Goal: Navigation & Orientation: Find specific page/section

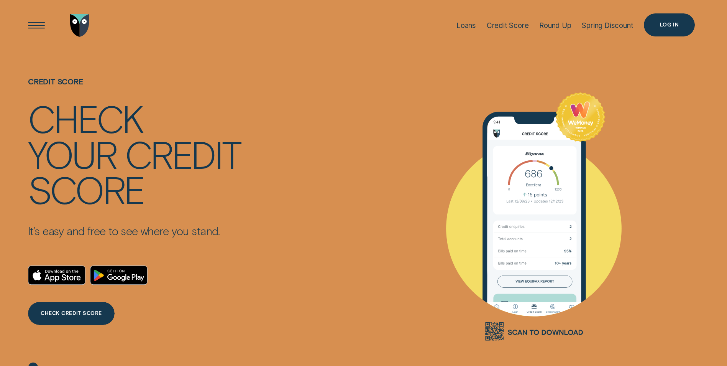
click at [664, 20] on div "Log in" at bounding box center [669, 24] width 51 height 23
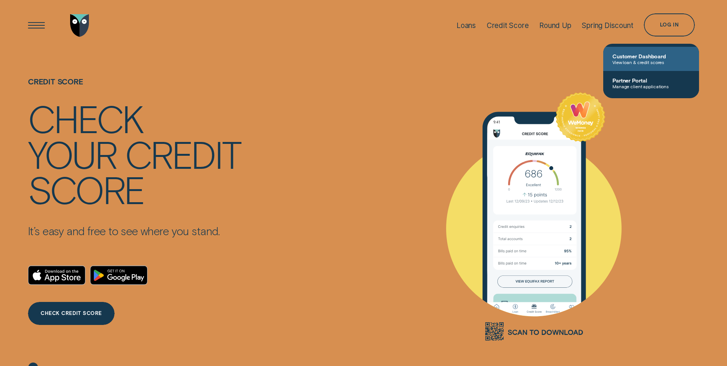
click at [647, 55] on span "Customer Dashboard" at bounding box center [651, 56] width 77 height 7
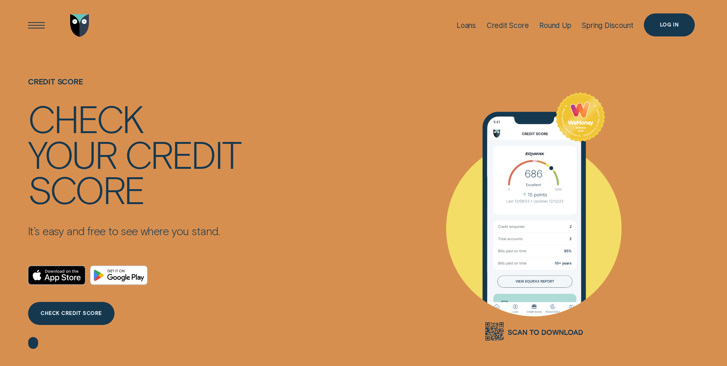
click at [660, 27] on div "Log in" at bounding box center [669, 24] width 51 height 23
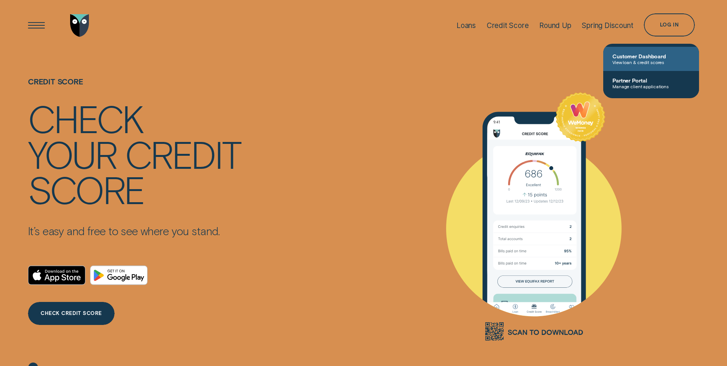
click at [629, 61] on span "View loan & credit scores" at bounding box center [651, 61] width 77 height 5
